Goal: Information Seeking & Learning: Learn about a topic

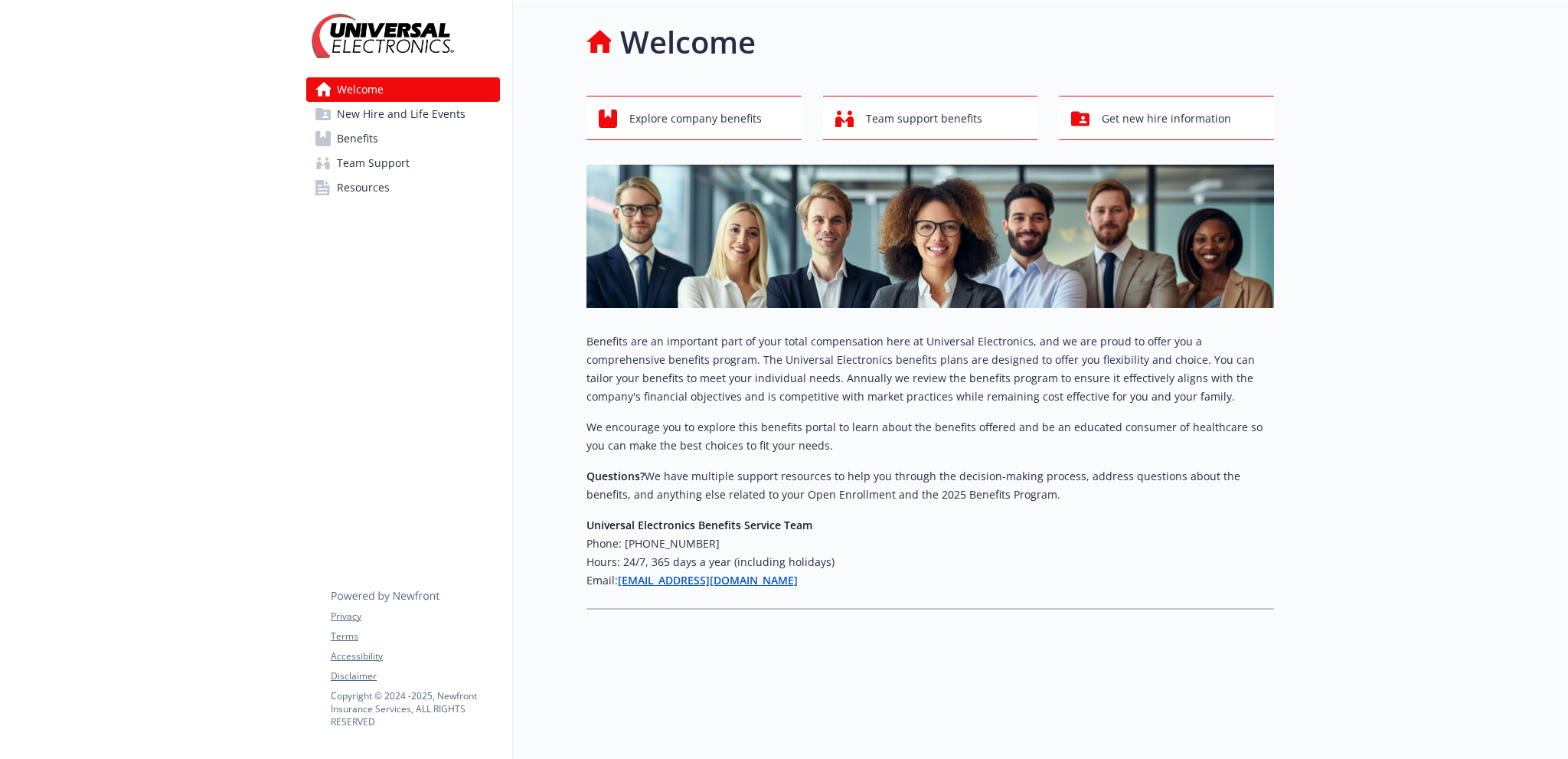
click at [353, 121] on span "New Hire and Life Events" at bounding box center [401, 114] width 129 height 24
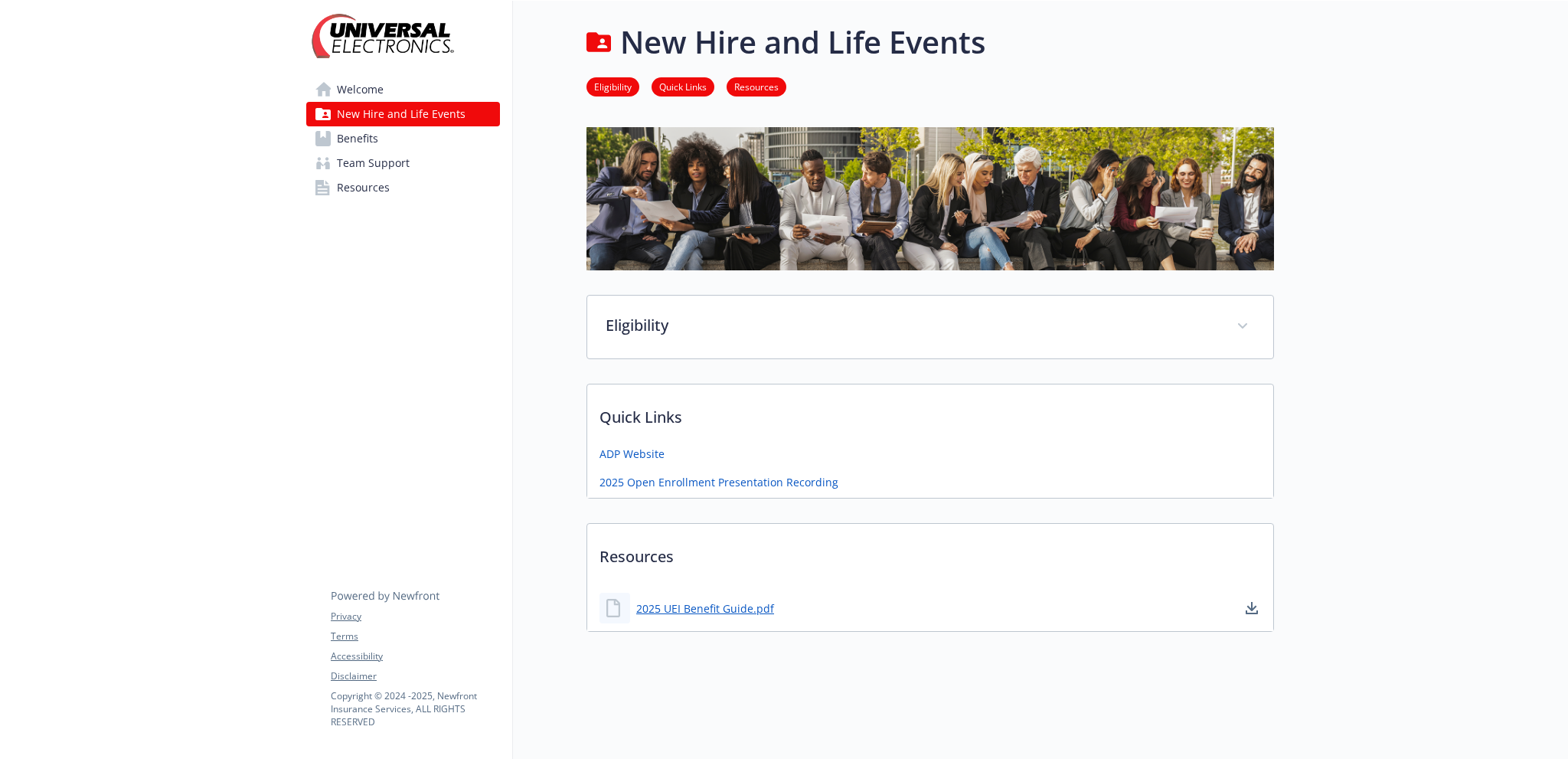
click at [353, 140] on span "Benefits" at bounding box center [357, 138] width 42 height 24
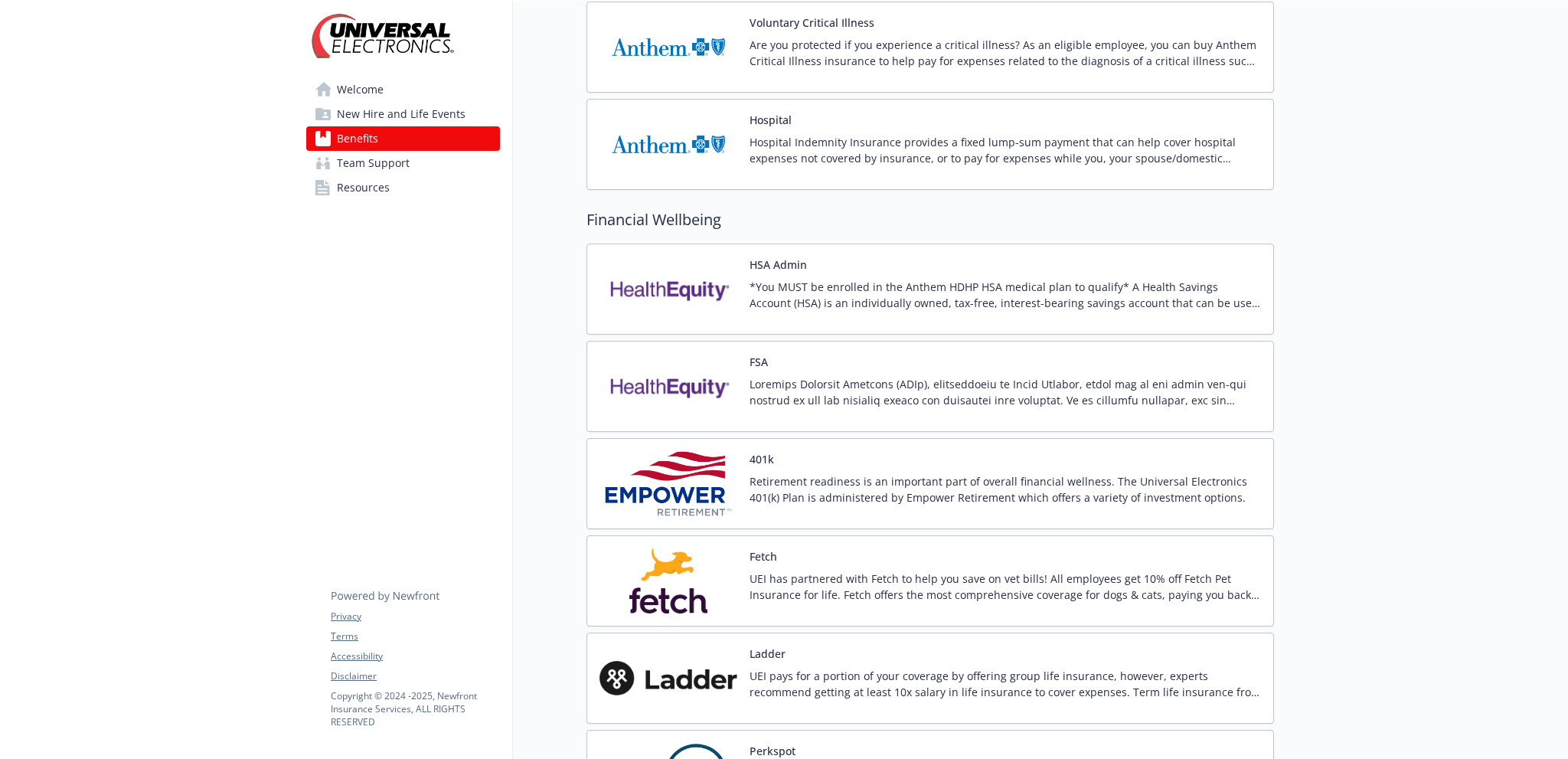
click at [871, 379] on p at bounding box center [1005, 392] width 511 height 32
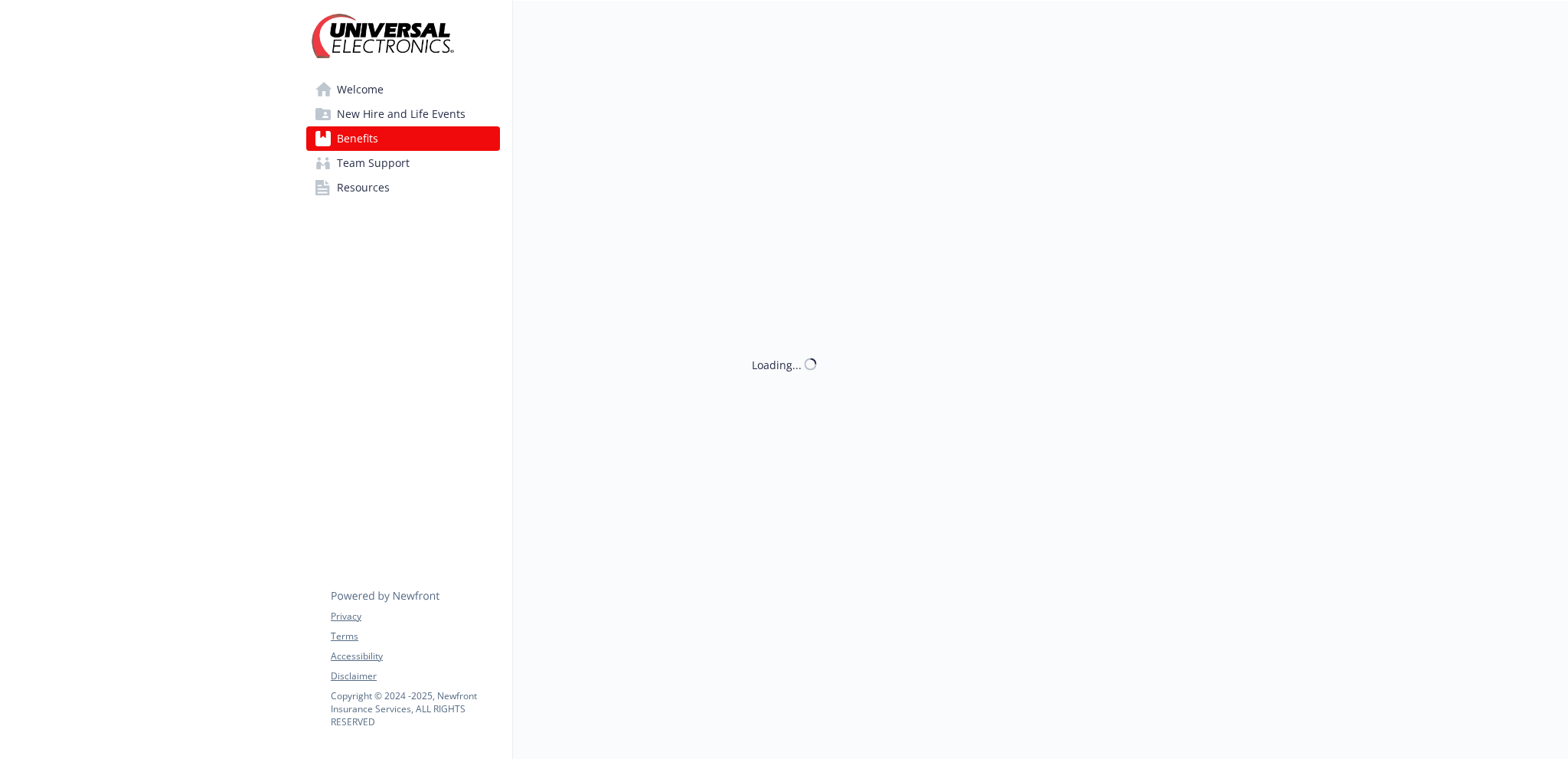
scroll to position [1379, 0]
